Goal: Navigation & Orientation: Find specific page/section

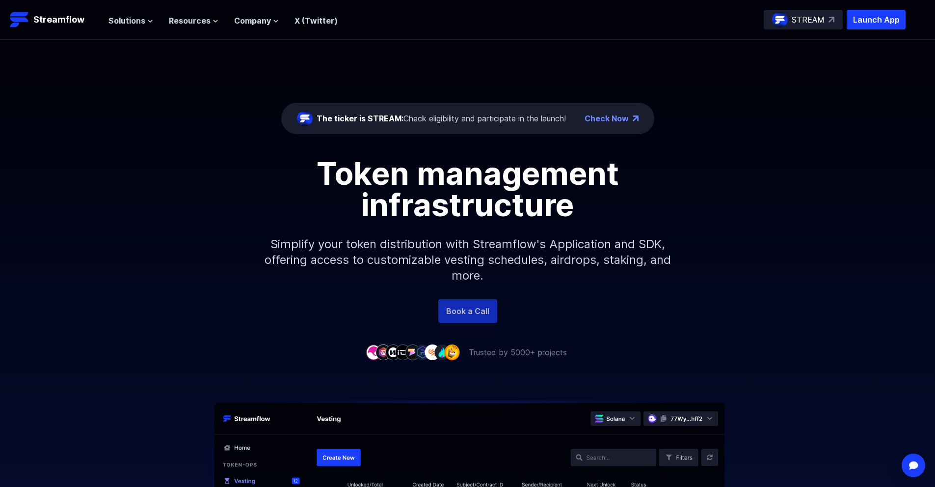
click at [474, 310] on link "Book a Call" at bounding box center [468, 311] width 59 height 24
click at [804, 19] on p "STREAM" at bounding box center [808, 20] width 33 height 12
click at [137, 23] on span "Solutions" at bounding box center [127, 21] width 37 height 12
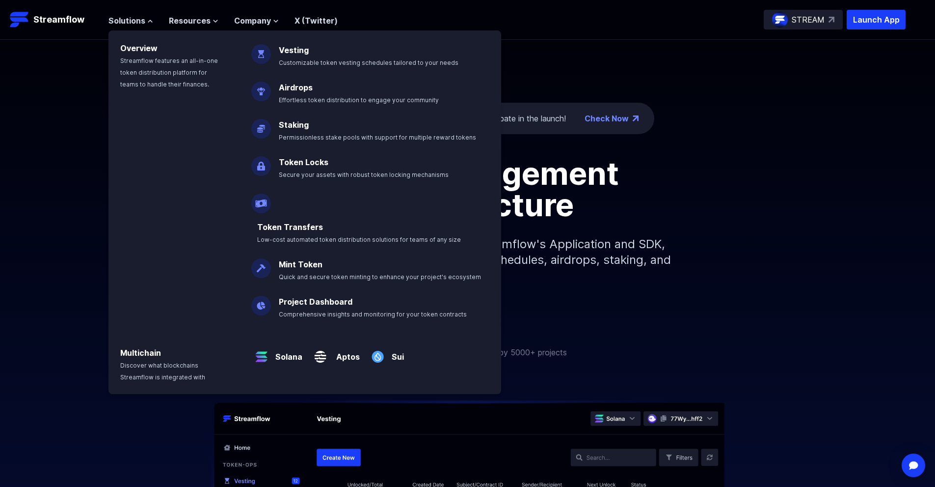
click at [310, 162] on link "Token Locks" at bounding box center [304, 162] width 50 height 10
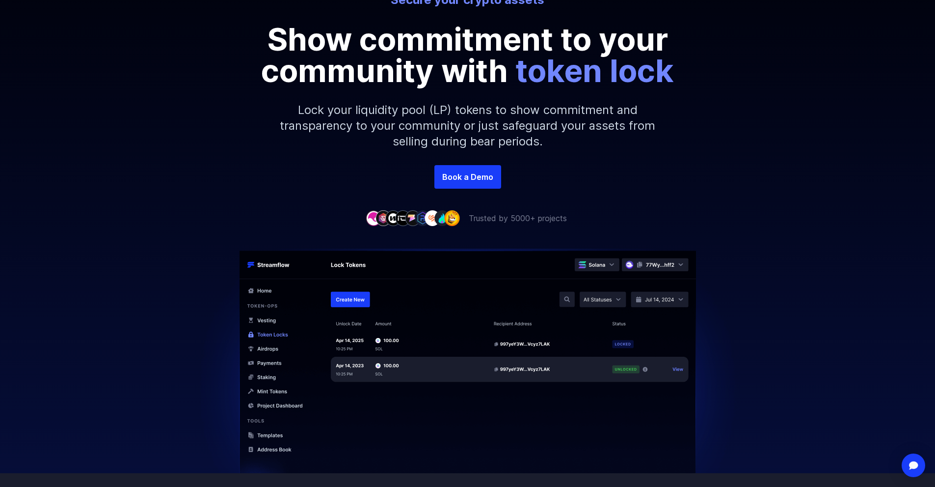
scroll to position [295, 0]
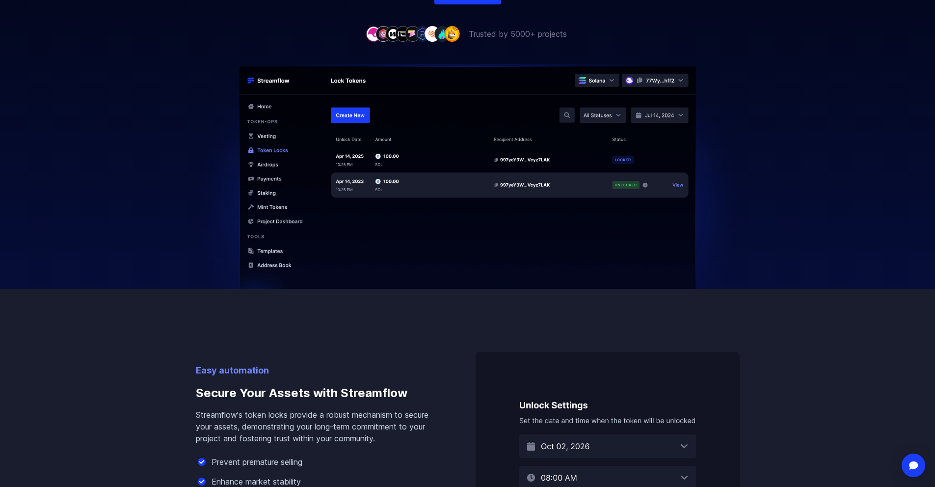
click at [353, 110] on img at bounding box center [468, 188] width 560 height 249
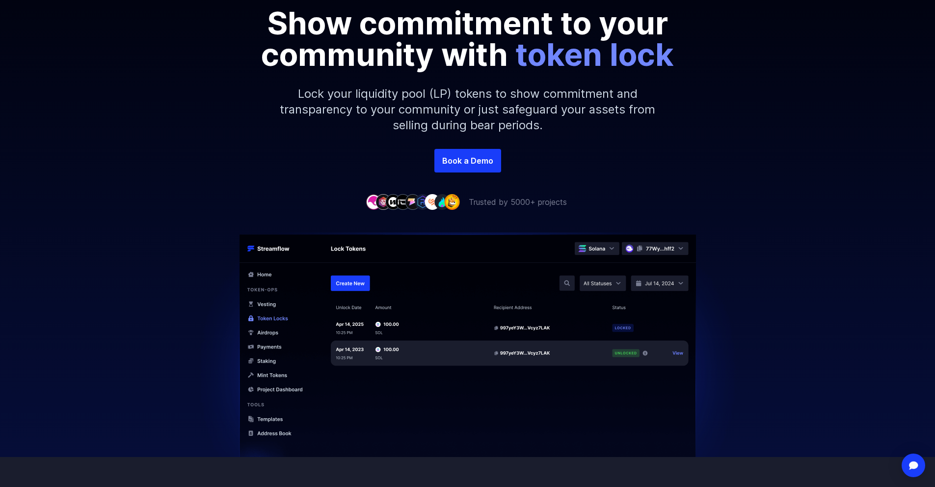
scroll to position [0, 0]
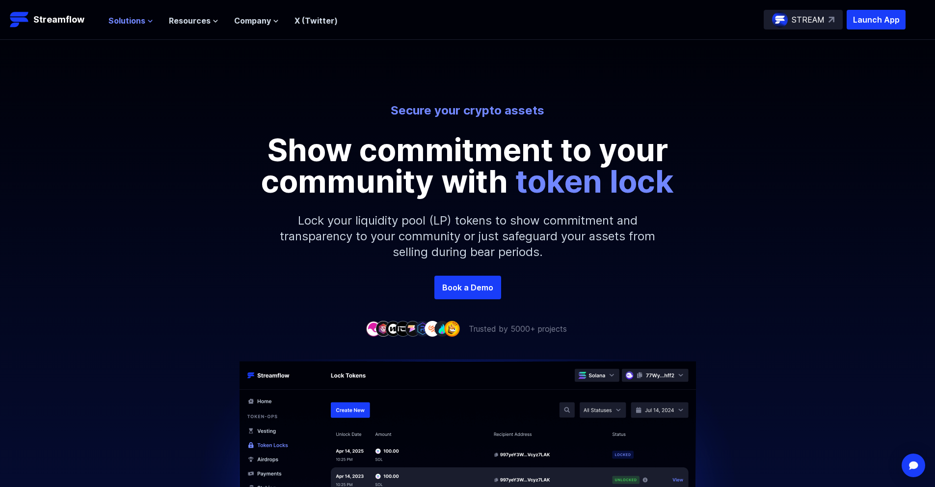
click at [128, 23] on span "Solutions" at bounding box center [127, 21] width 37 height 12
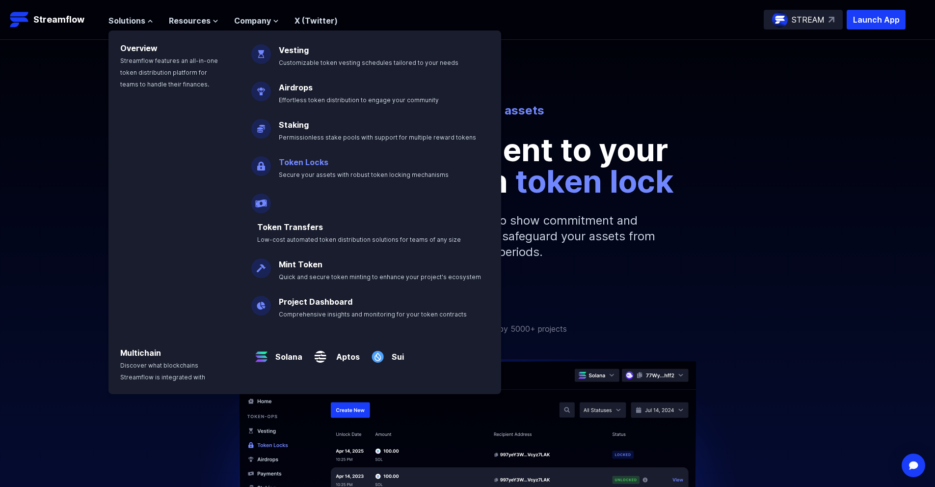
click at [301, 171] on span "Secure your assets with robust token locking mechanisms" at bounding box center [364, 174] width 170 height 7
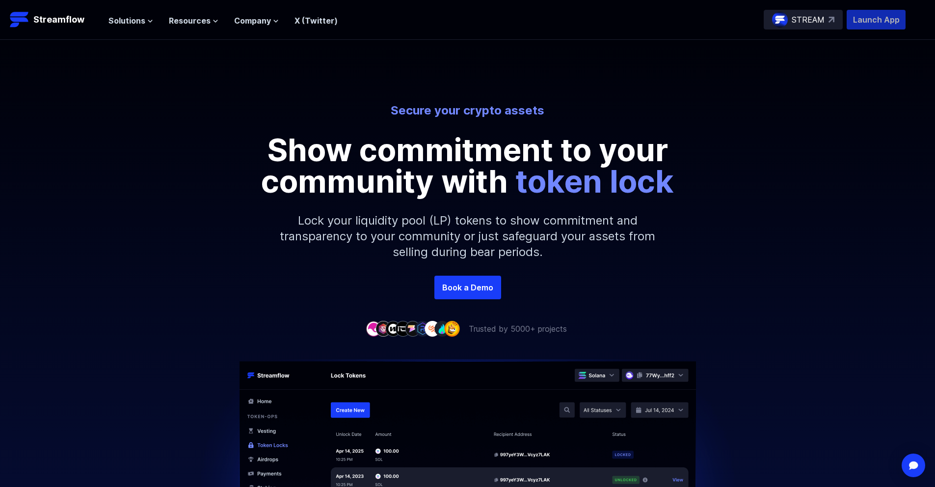
click at [877, 20] on p "Launch App" at bounding box center [876, 20] width 59 height 20
